Goal: Transaction & Acquisition: Obtain resource

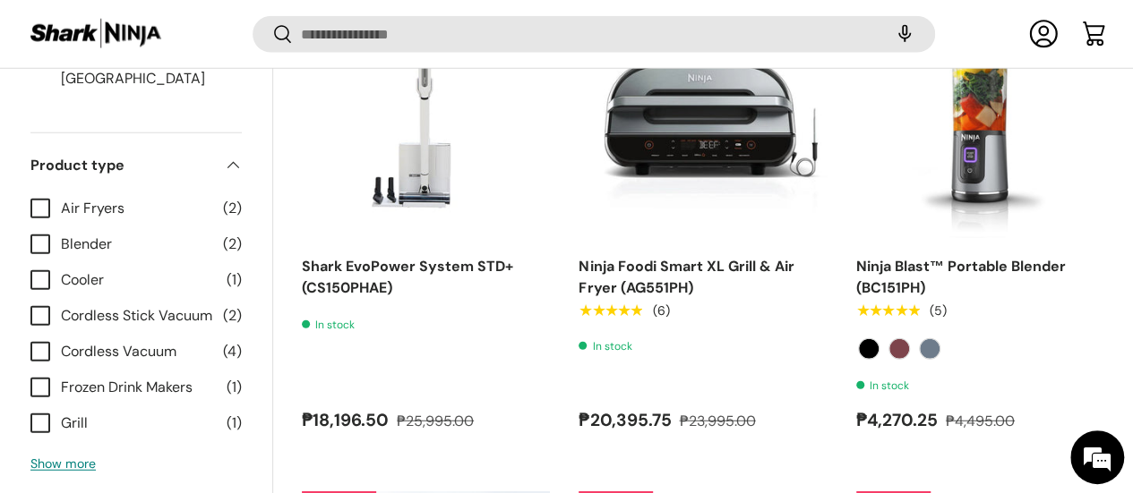
scroll to position [2319, 0]
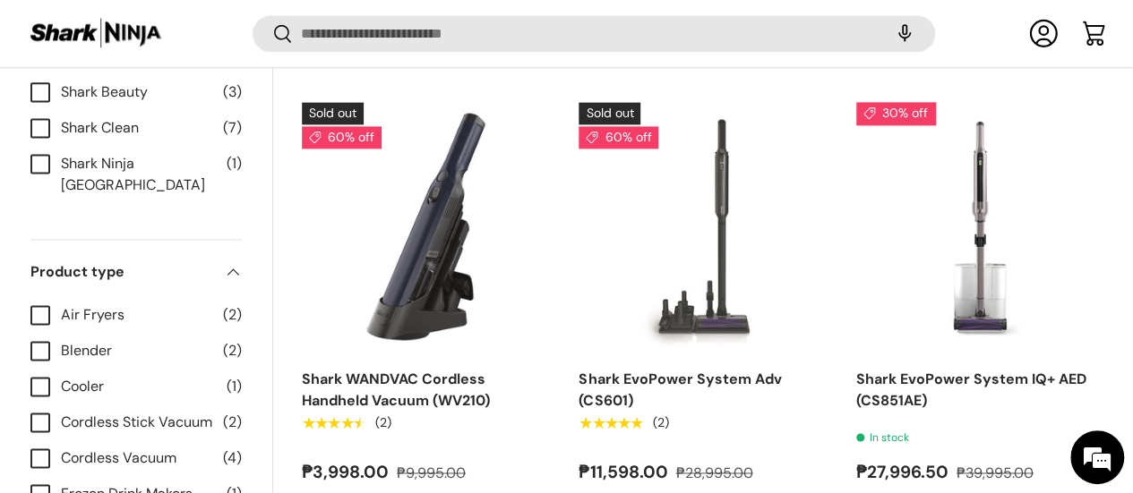
scroll to position [1074, 0]
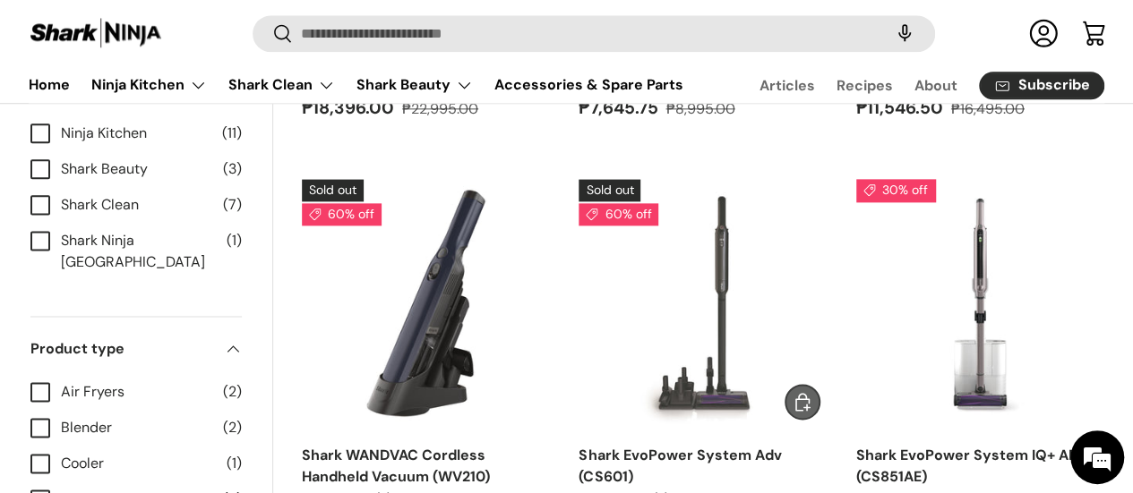
click at [0, 0] on img "Shark EvoPower System Adv (CS601)" at bounding box center [0, 0] width 0 height 0
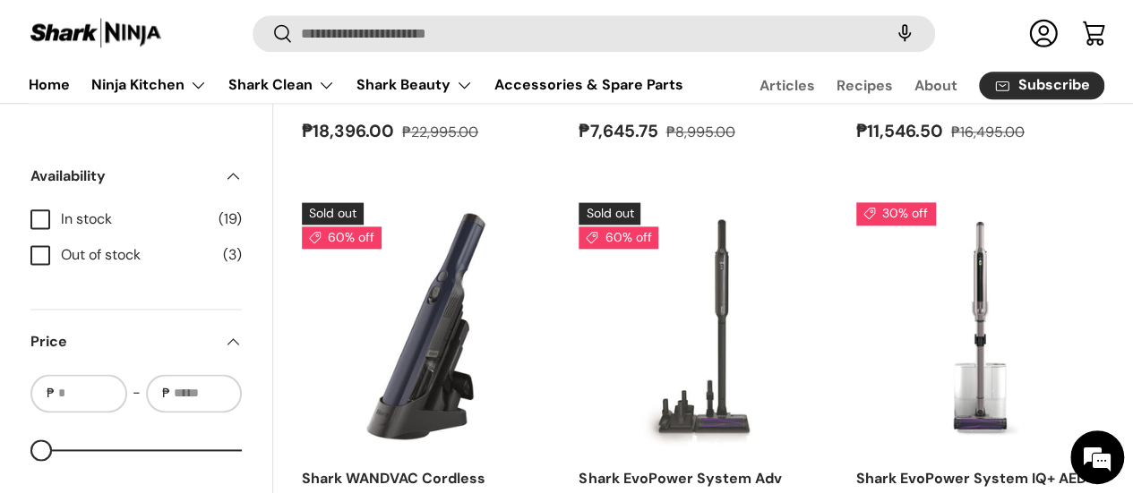
scroll to position [985, 0]
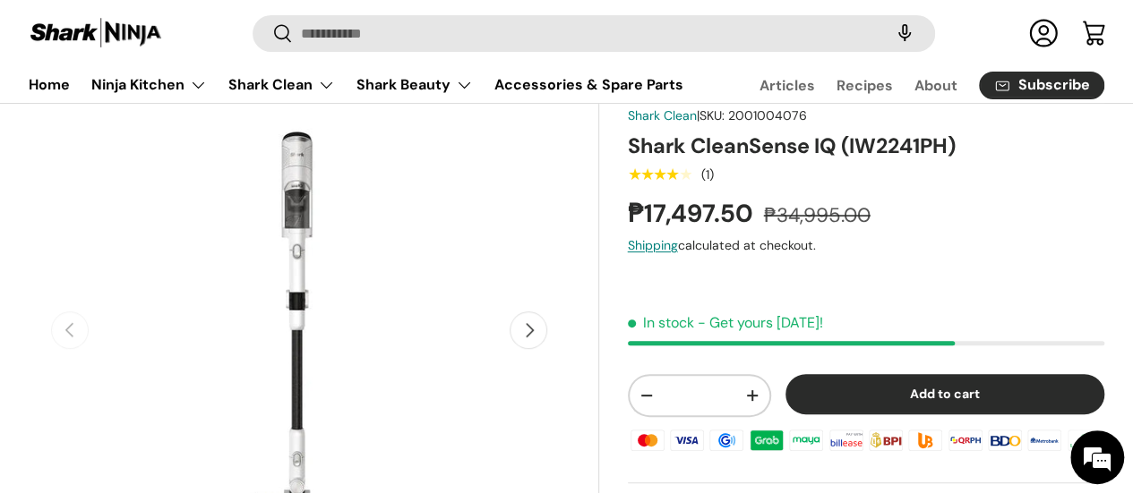
scroll to position [179, 0]
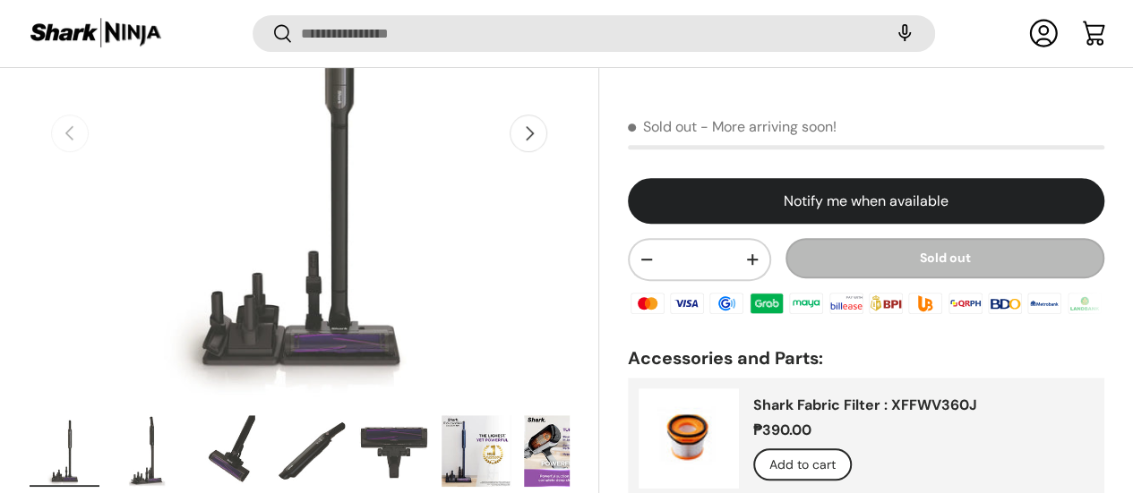
click at [511, 415] on img "Gallery Viewer" at bounding box center [476, 451] width 70 height 72
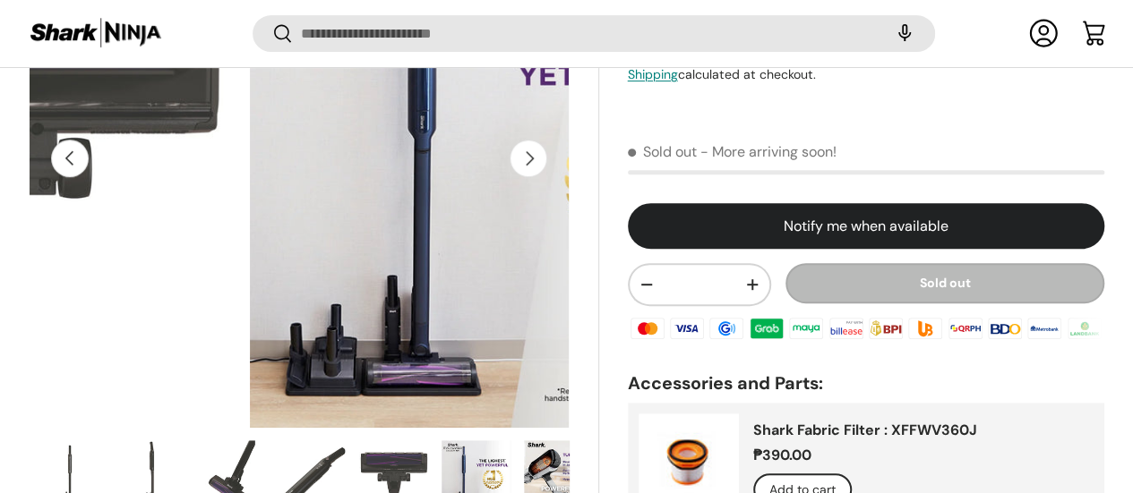
scroll to position [179, 0]
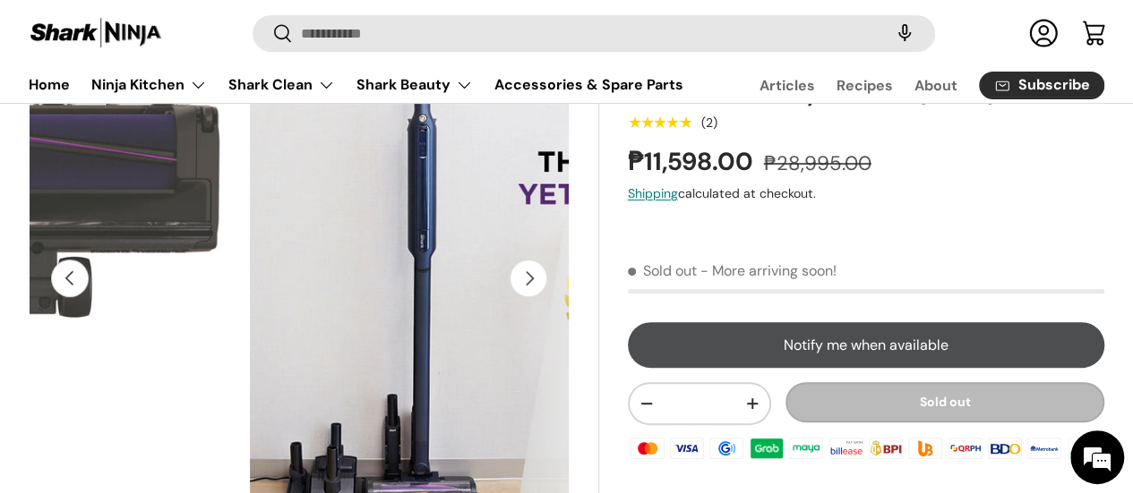
click at [813, 380] on div at bounding box center [866, 352] width 476 height 60
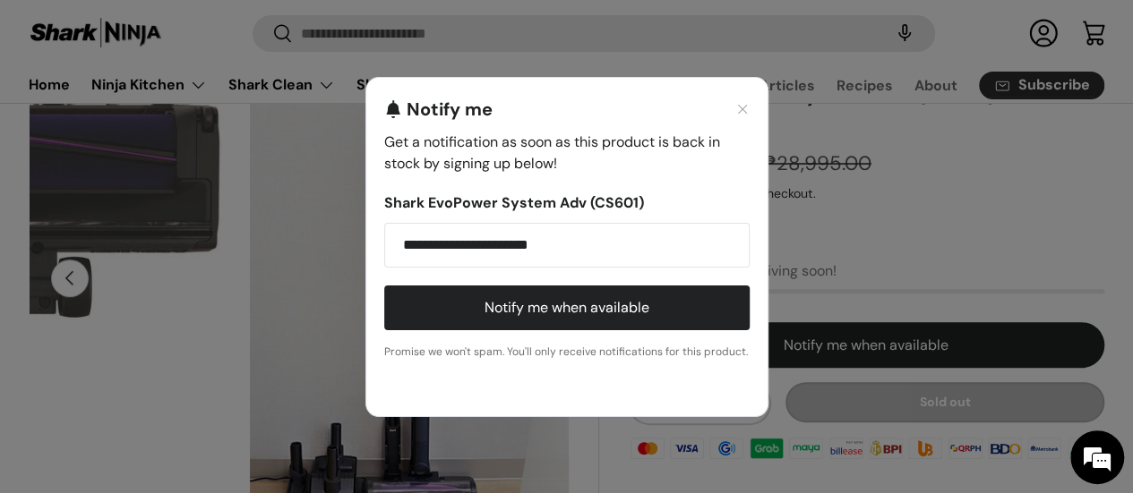
scroll to position [0, 0]
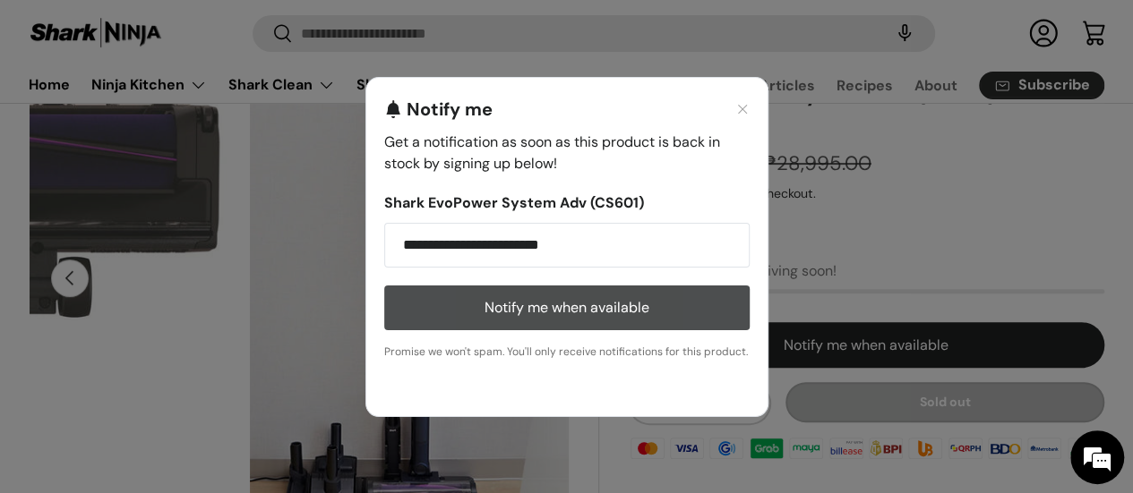
type input "**********"
click at [620, 311] on button "Notify me when available" at bounding box center [566, 308] width 365 height 45
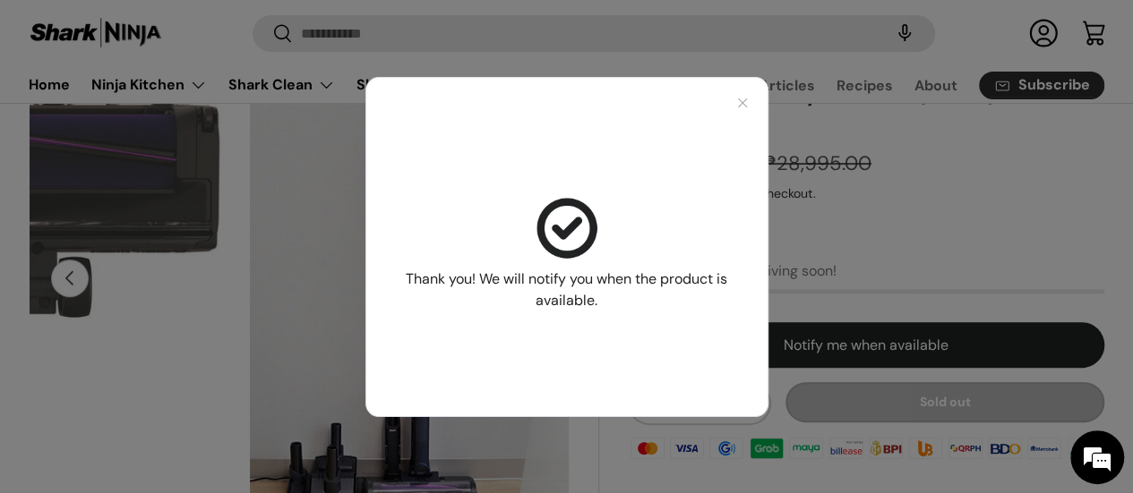
click at [987, 186] on div "Thank you! We will notify you when the product is available." at bounding box center [566, 246] width 1133 height 493
